Goal: Transaction & Acquisition: Book appointment/travel/reservation

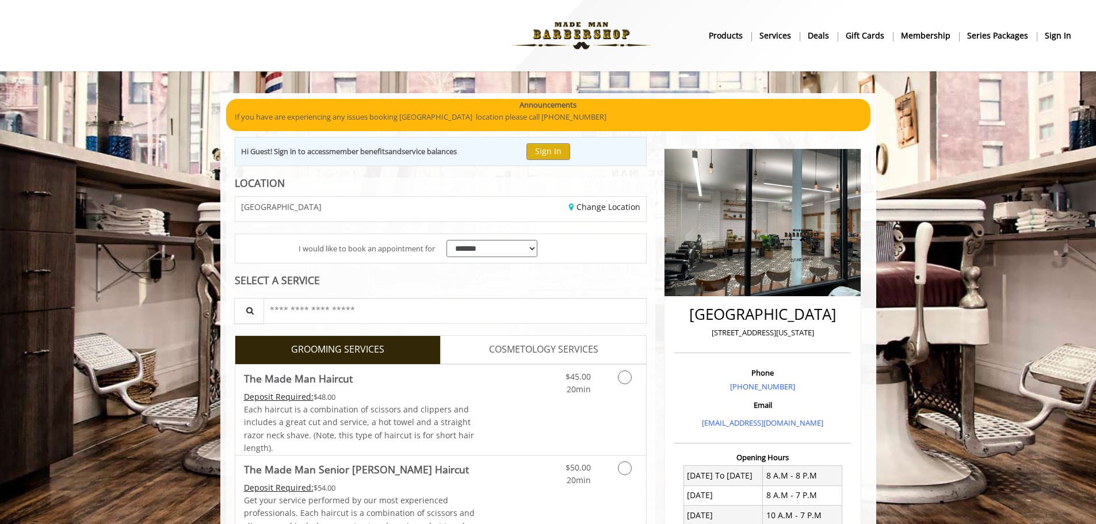
click at [1047, 41] on b "sign in" at bounding box center [1058, 35] width 26 height 13
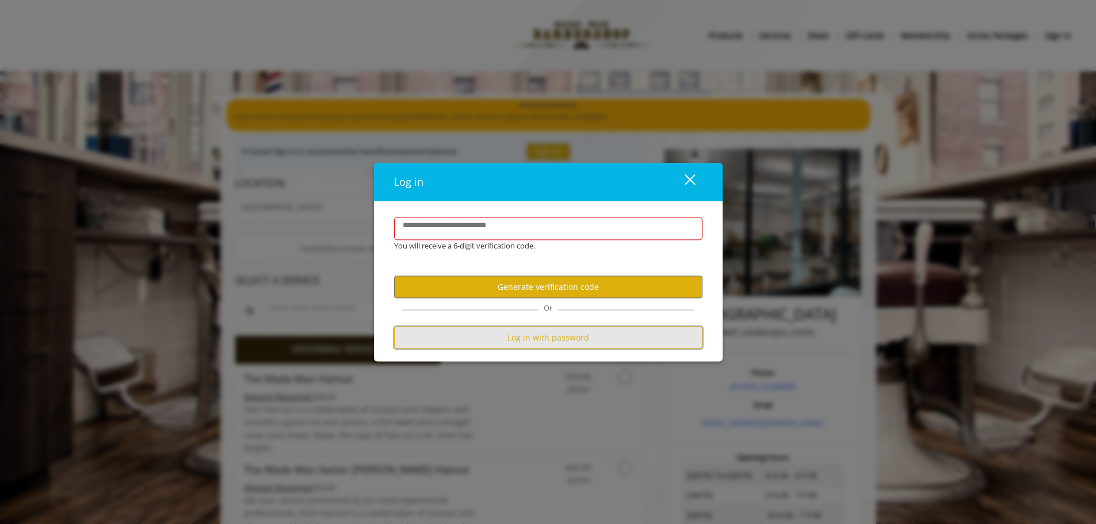
click at [487, 343] on button "Log in with password" at bounding box center [548, 338] width 308 height 22
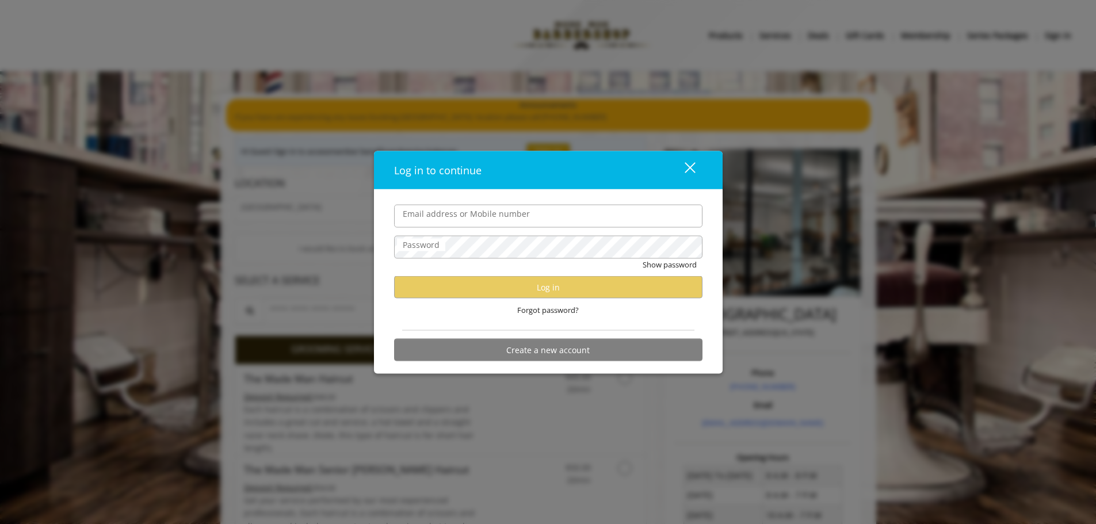
type input "**********"
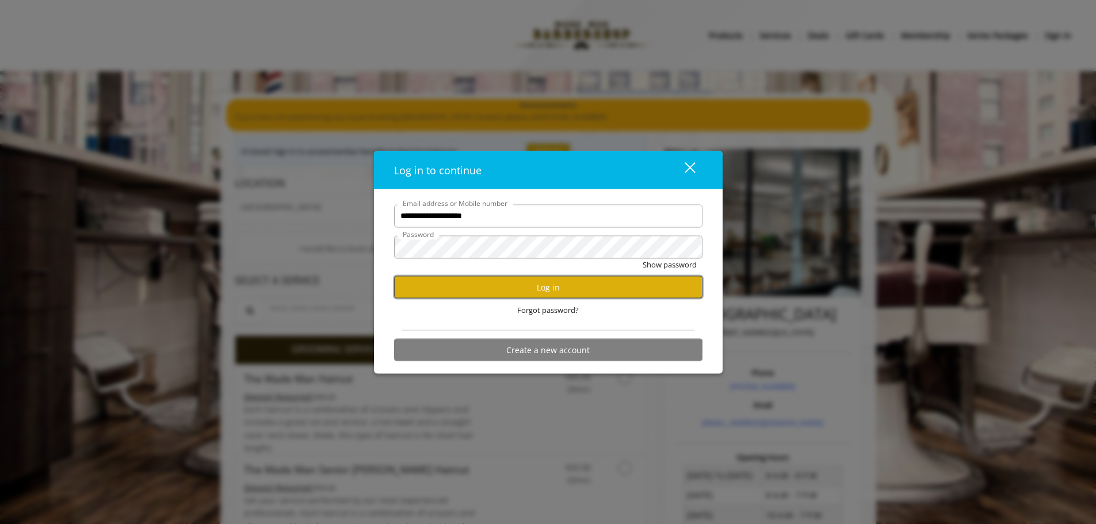
click at [471, 285] on button "Log in" at bounding box center [548, 287] width 308 height 22
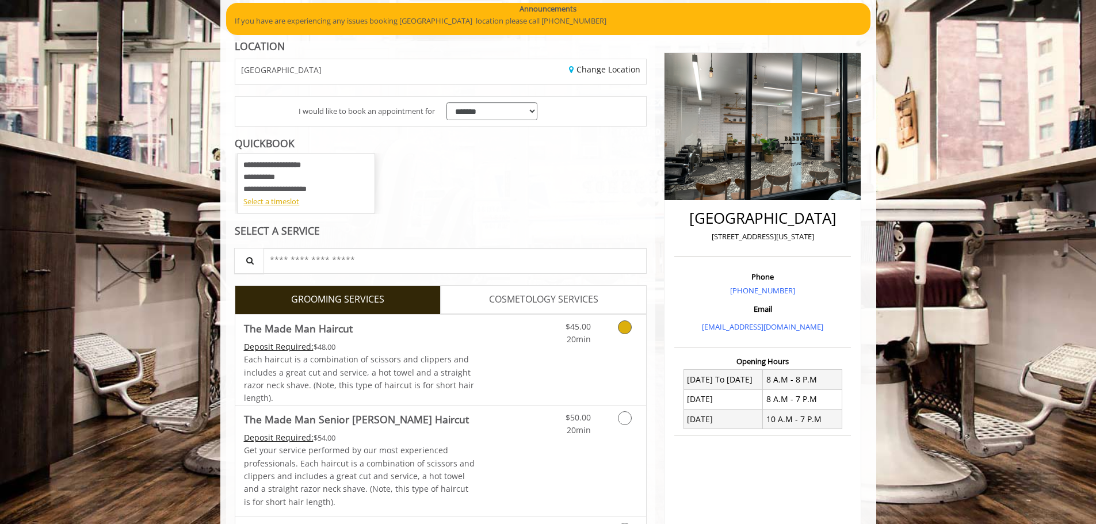
click at [613, 334] on link "Grooming services" at bounding box center [622, 331] width 29 height 32
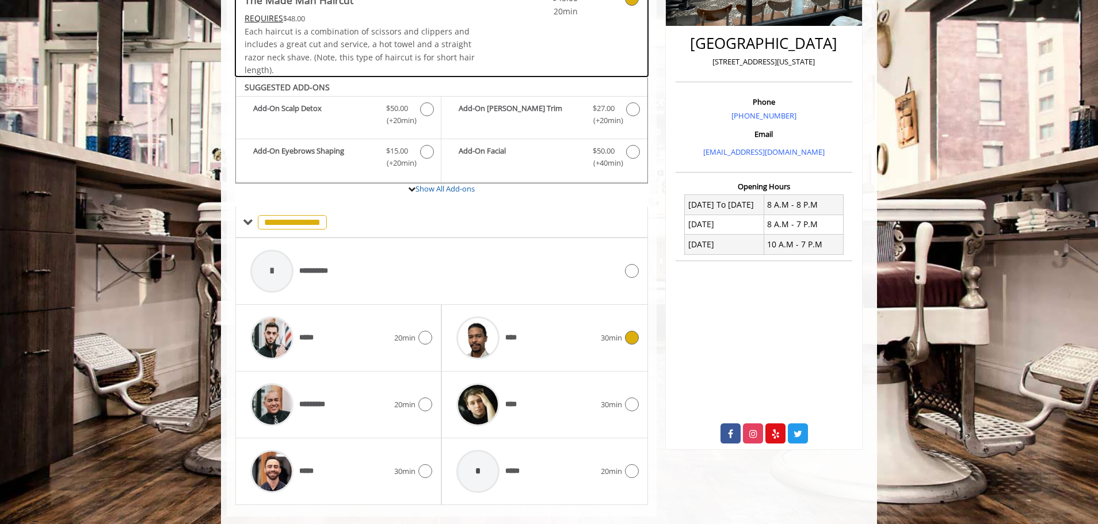
scroll to position [292, 0]
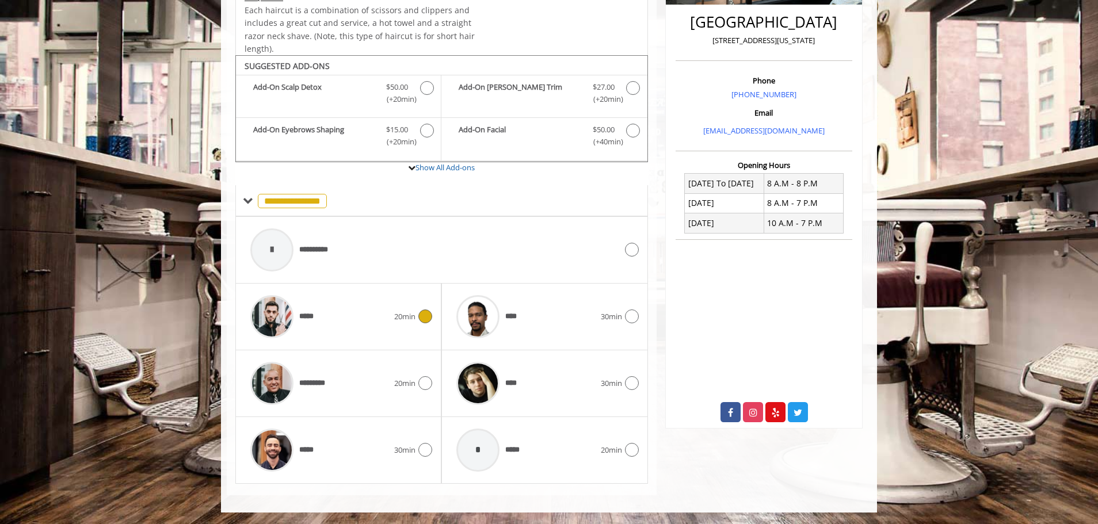
click at [345, 312] on div "*****" at bounding box center [320, 316] width 150 height 55
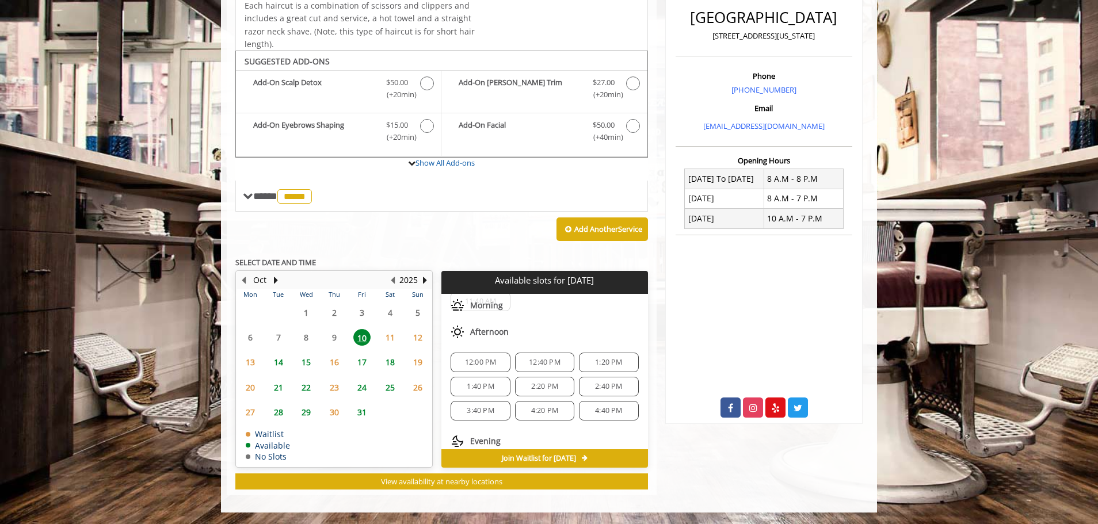
scroll to position [0, 0]
click at [480, 422] on span "1:40 PM" at bounding box center [480, 421] width 27 height 9
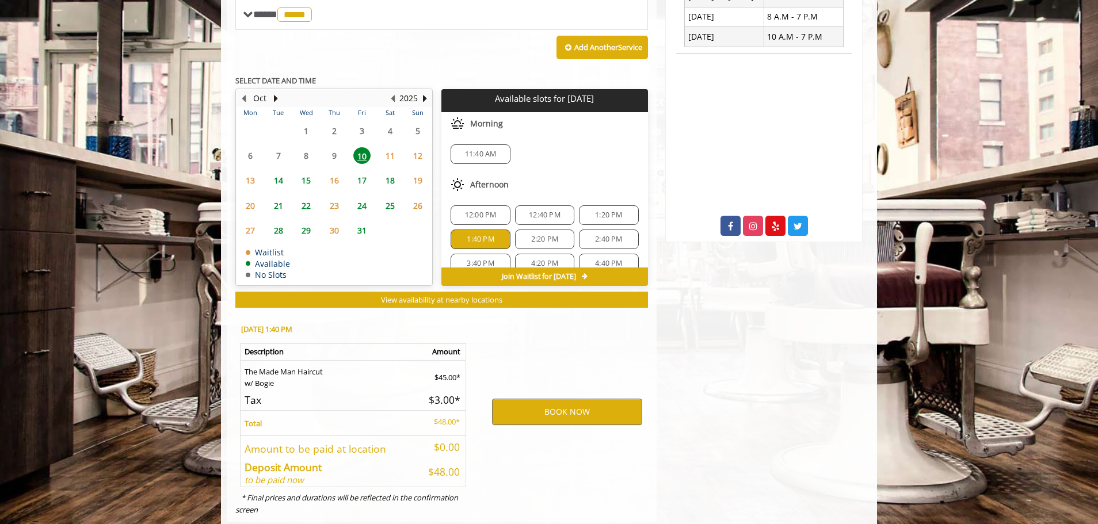
scroll to position [505, 0]
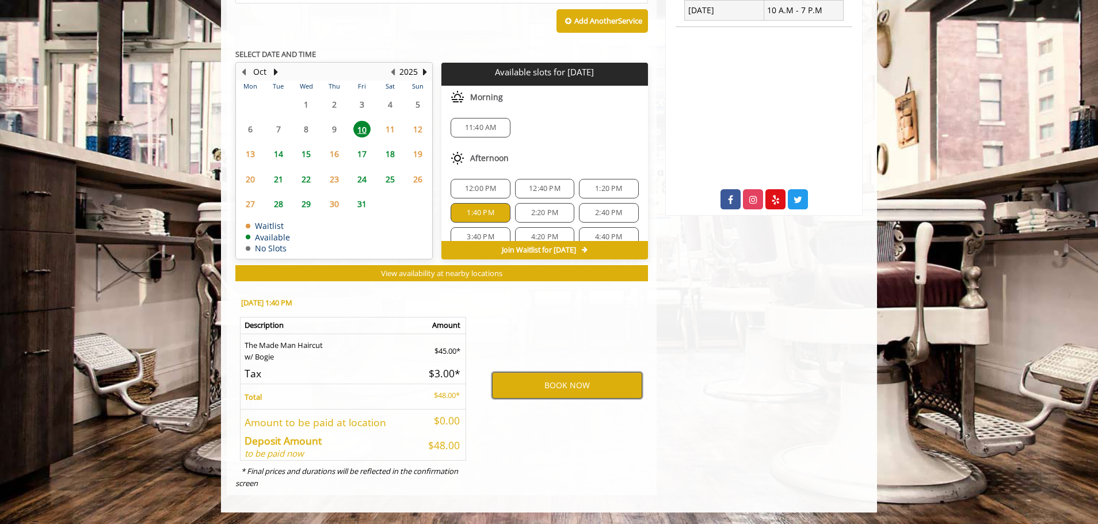
click at [520, 396] on button "BOOK NOW" at bounding box center [567, 385] width 150 height 26
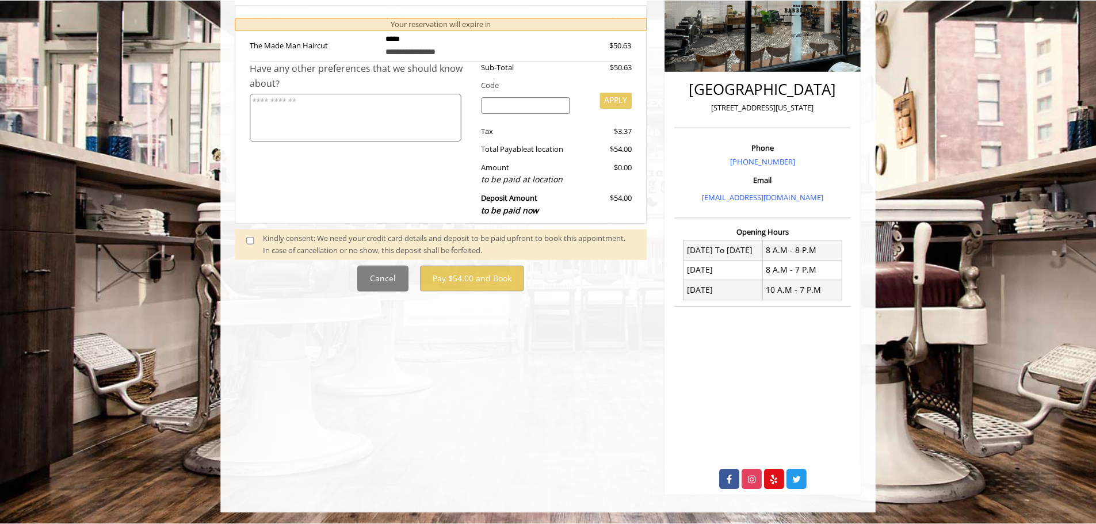
scroll to position [0, 0]
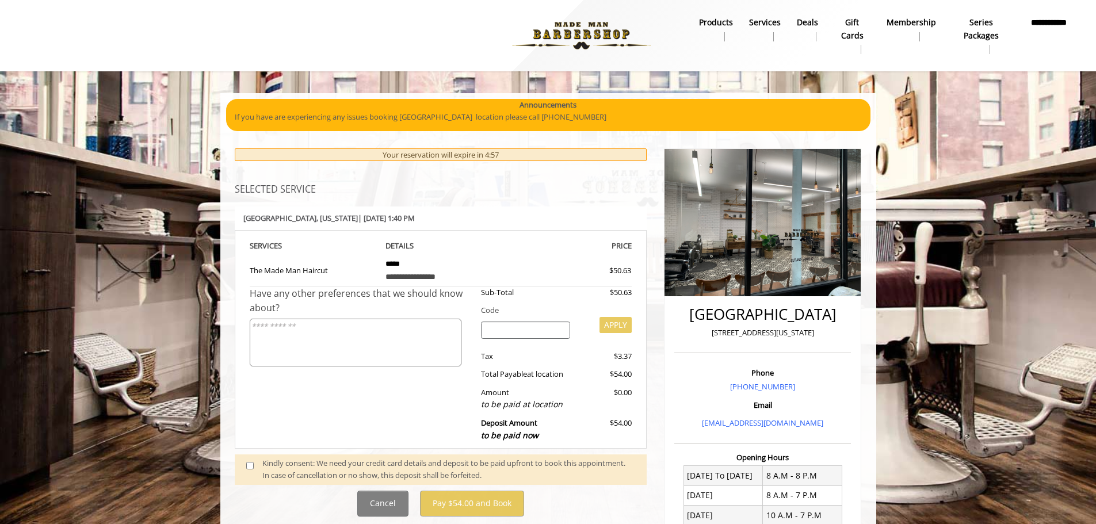
click at [288, 468] on div "Kindly consent: We need your credit card details and deposit to be paid upfront…" at bounding box center [448, 470] width 373 height 24
click at [246, 462] on span at bounding box center [255, 470] width 34 height 24
click at [247, 462] on span at bounding box center [255, 470] width 34 height 24
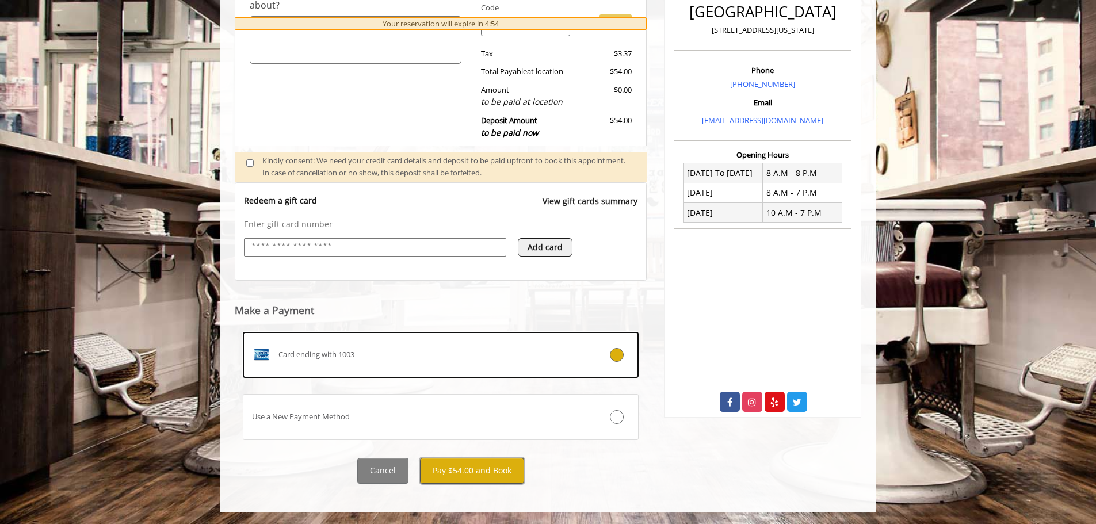
click at [479, 464] on button "Pay $54.00 and Book" at bounding box center [472, 471] width 104 height 26
